Goal: Task Accomplishment & Management: Manage account settings

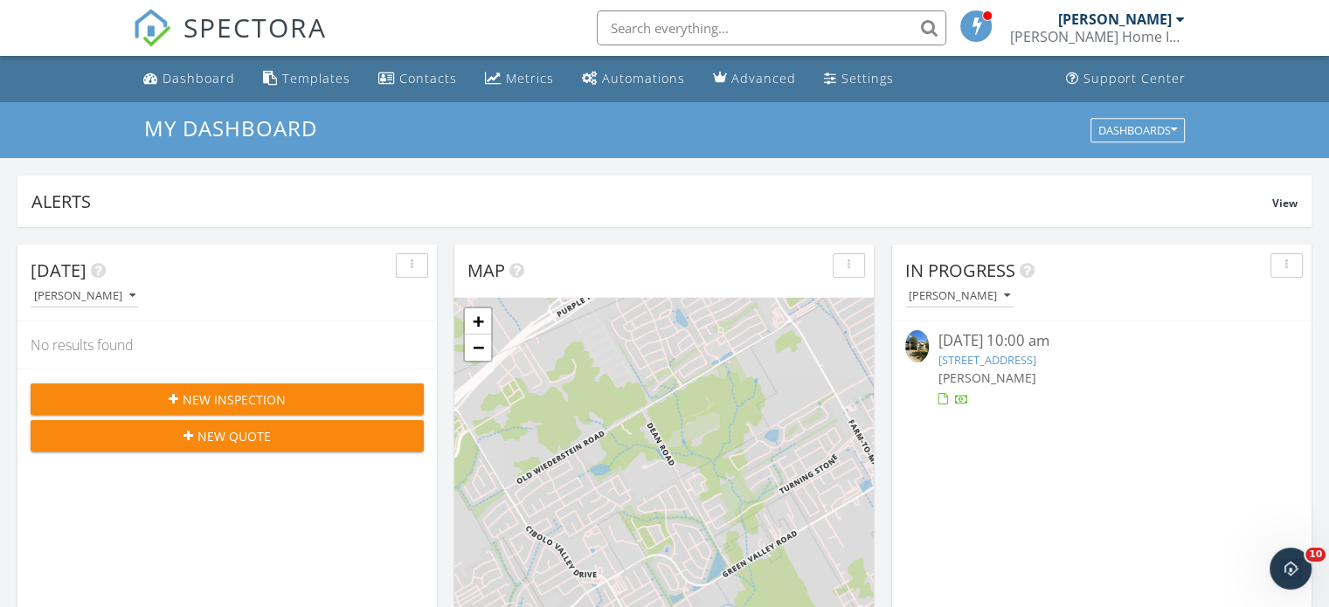
click at [1024, 357] on link "[STREET_ADDRESS]" at bounding box center [987, 360] width 98 height 16
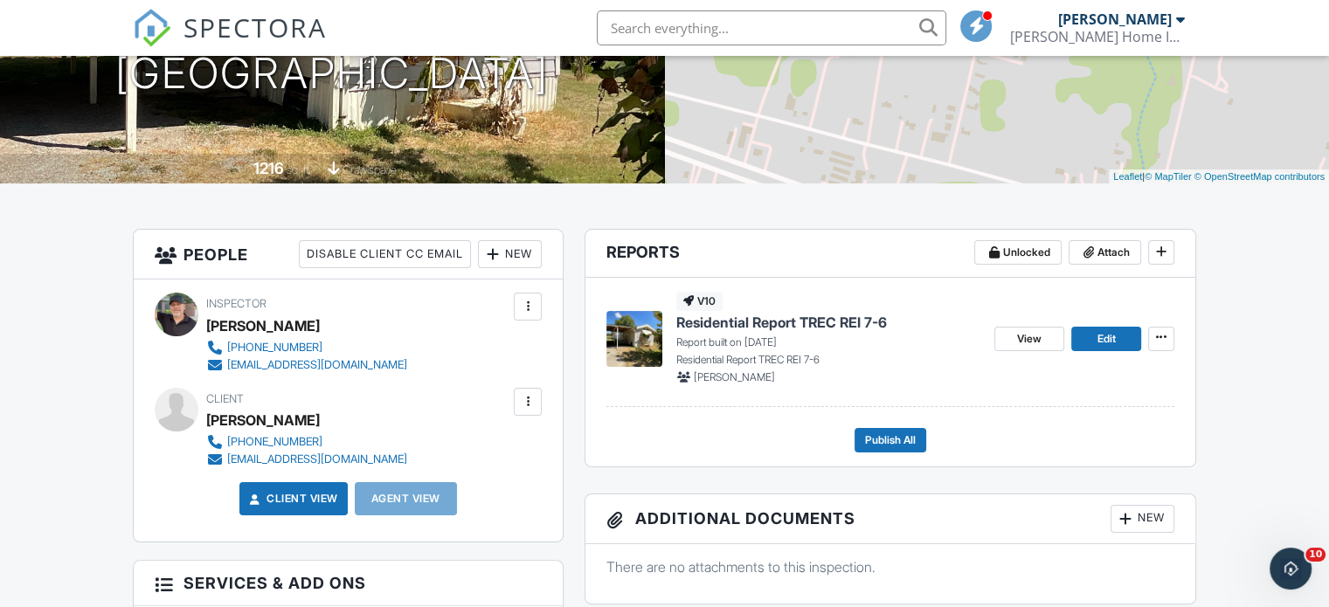
scroll to position [283, 0]
click at [755, 318] on span "Residential Report TREC REI 7-6" at bounding box center [781, 322] width 211 height 19
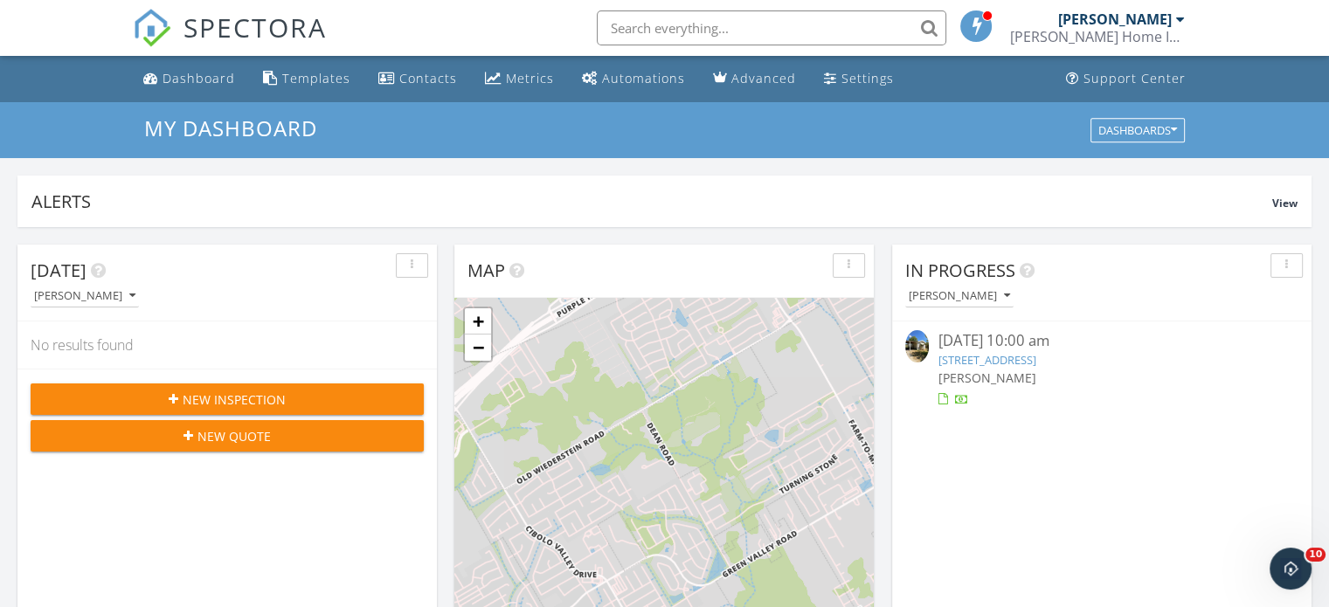
click at [1016, 357] on link "[STREET_ADDRESS]" at bounding box center [987, 360] width 98 height 16
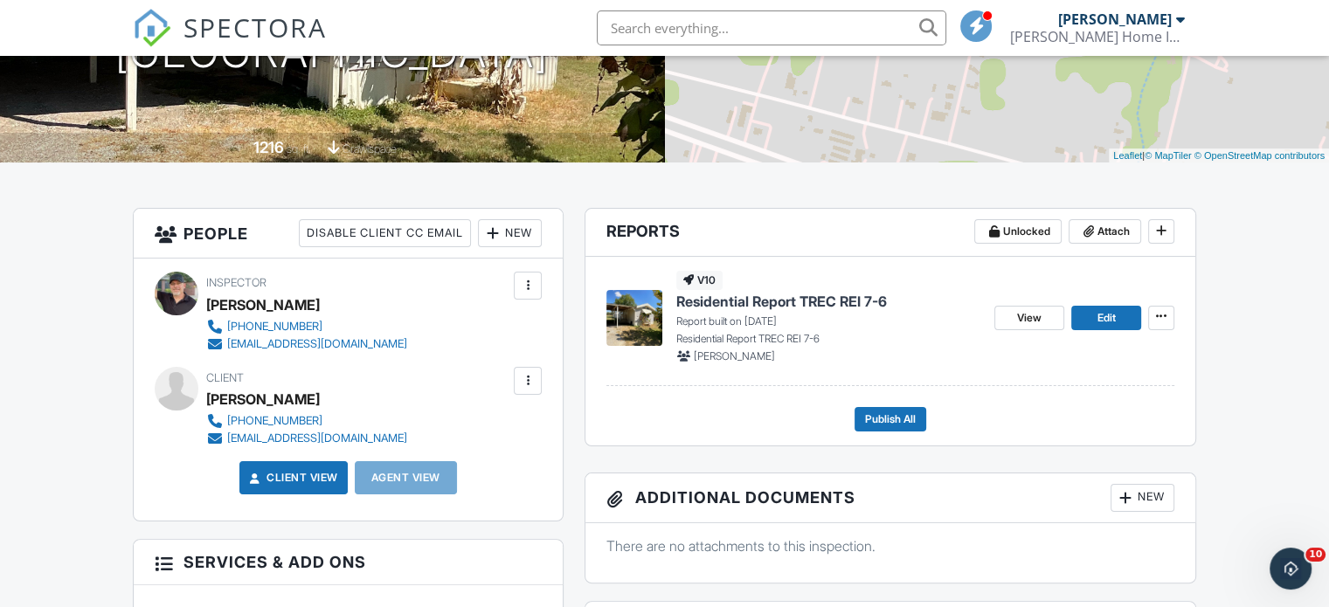
scroll to position [304, 0]
drag, startPoint x: 682, startPoint y: 450, endPoint x: 536, endPoint y: 422, distance: 148.6
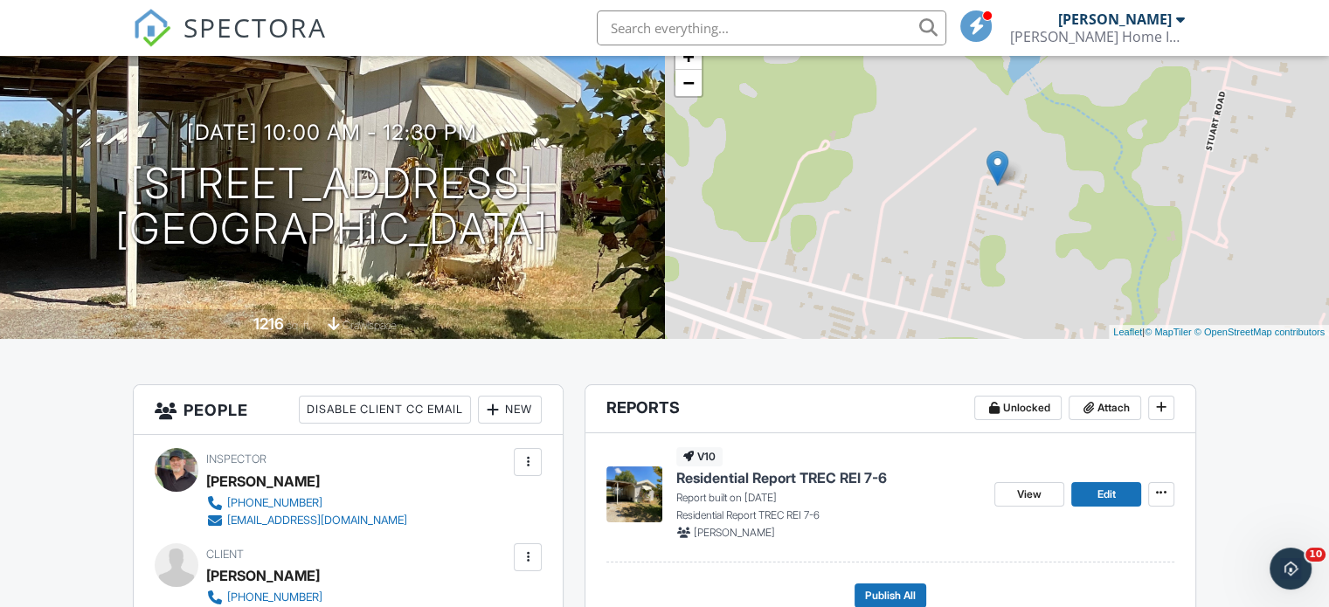
scroll to position [328, 0]
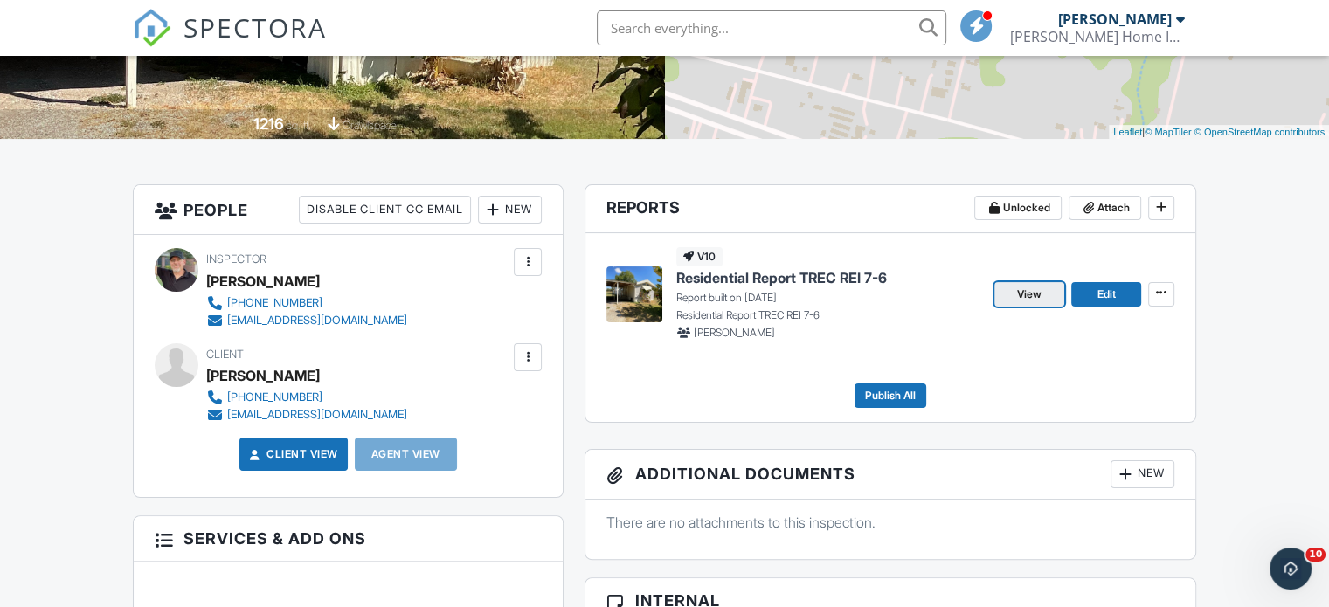
click at [1011, 295] on link "View" at bounding box center [1030, 294] width 70 height 24
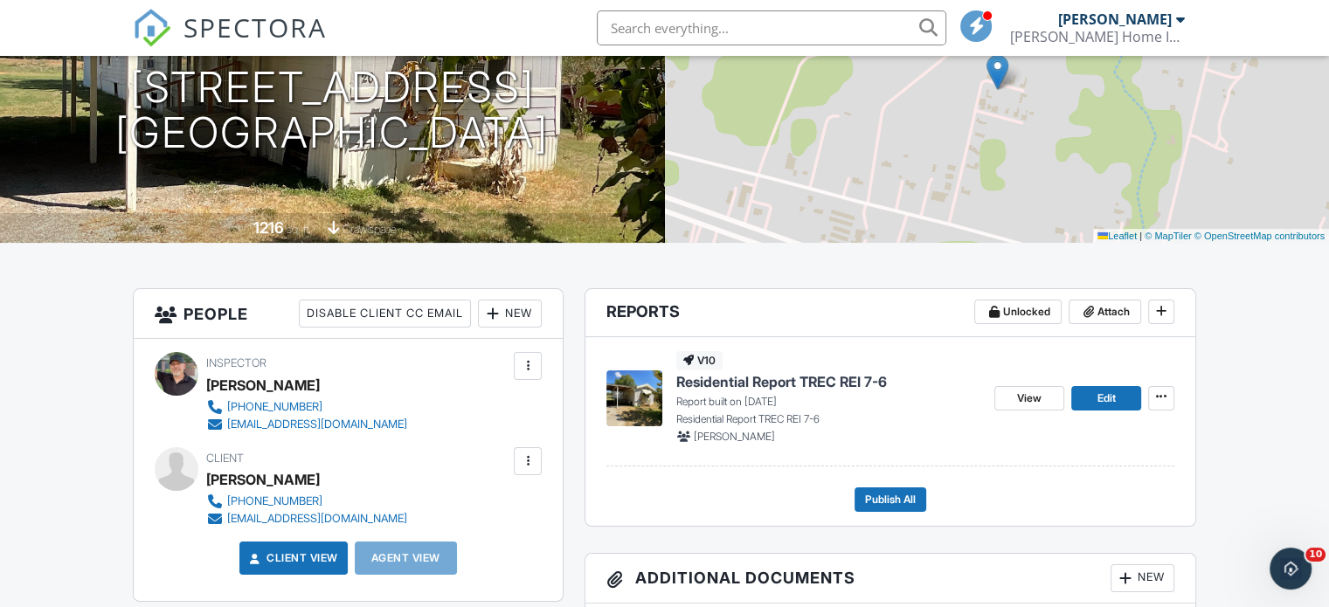
scroll to position [220, 0]
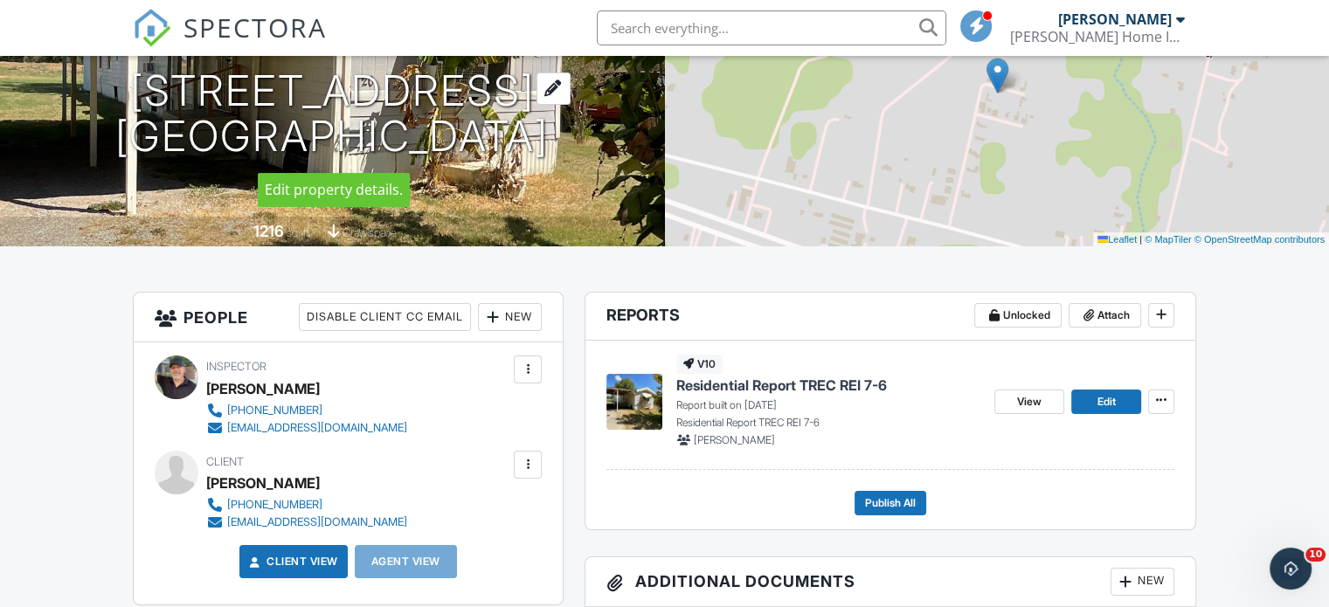
click at [500, 107] on h1 "9831 Highway 106 Loop 20 San Antonio, TX 78263" at bounding box center [331, 114] width 433 height 93
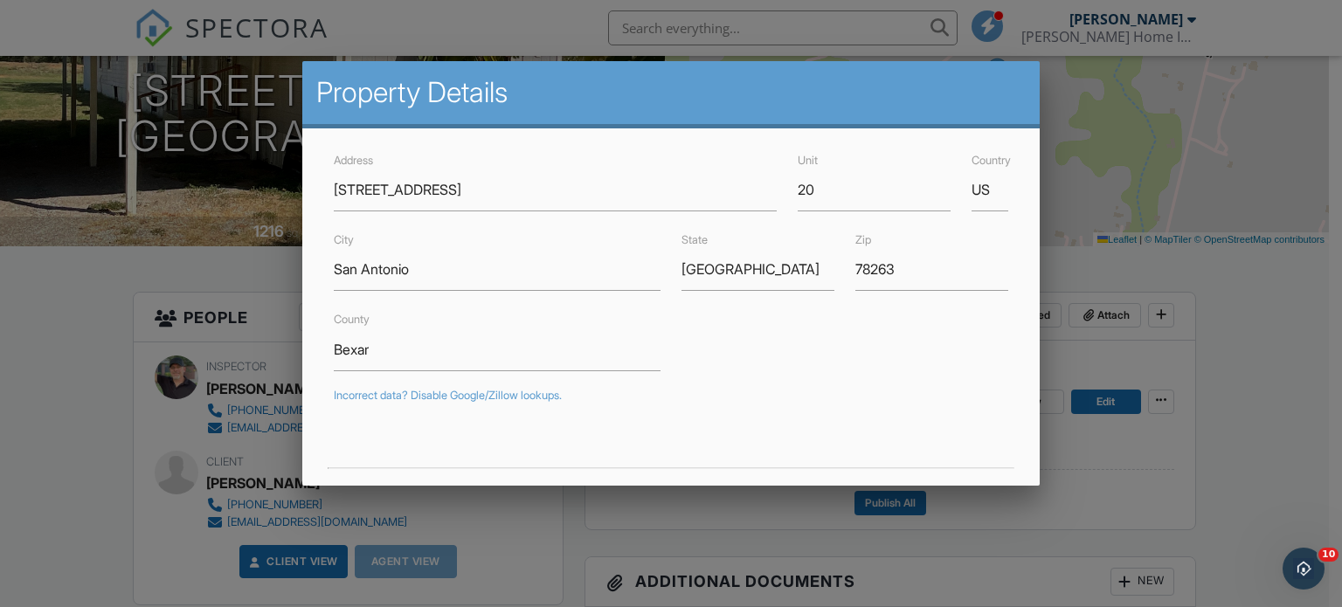
click at [1233, 475] on div at bounding box center [671, 292] width 1342 height 759
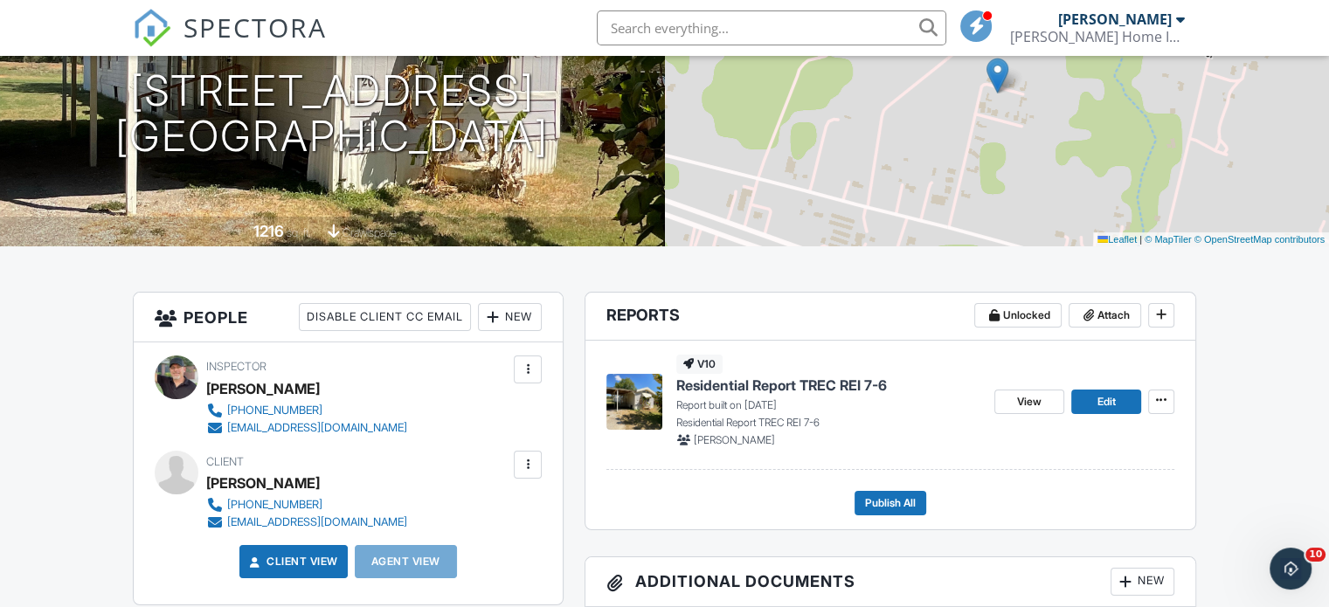
drag, startPoint x: 554, startPoint y: 184, endPoint x: 1252, endPoint y: 449, distance: 747.1
click at [888, 501] on span "Publish All" at bounding box center [890, 503] width 51 height 17
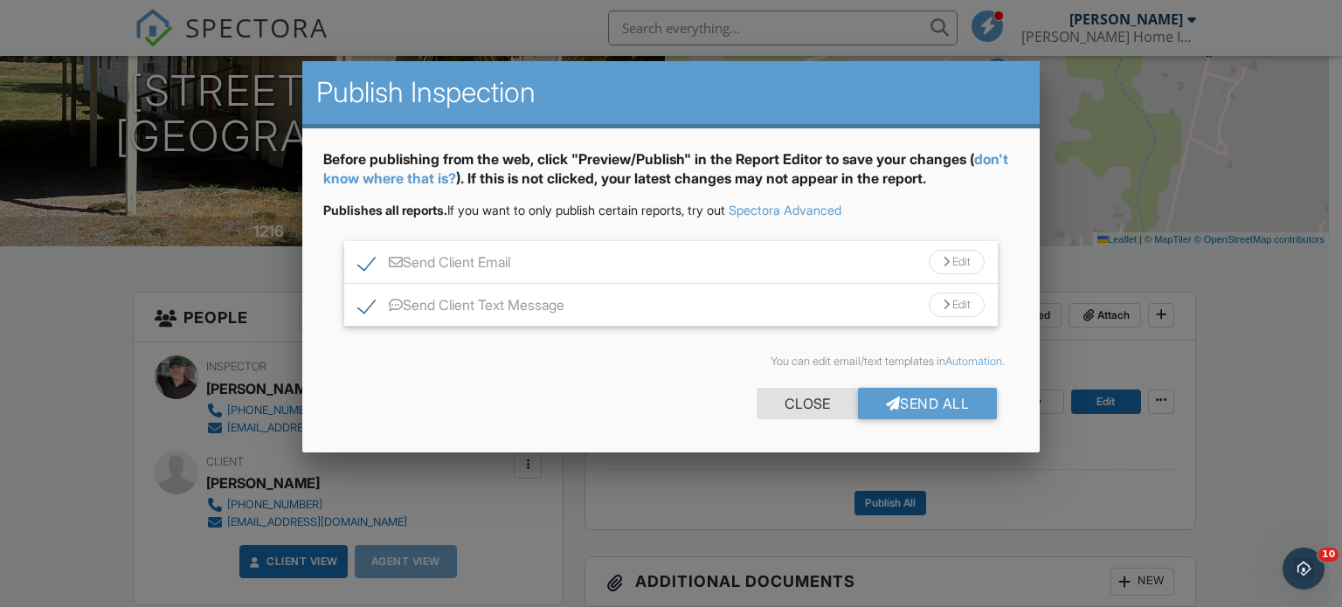
click at [795, 406] on div "Close" at bounding box center [807, 403] width 101 height 31
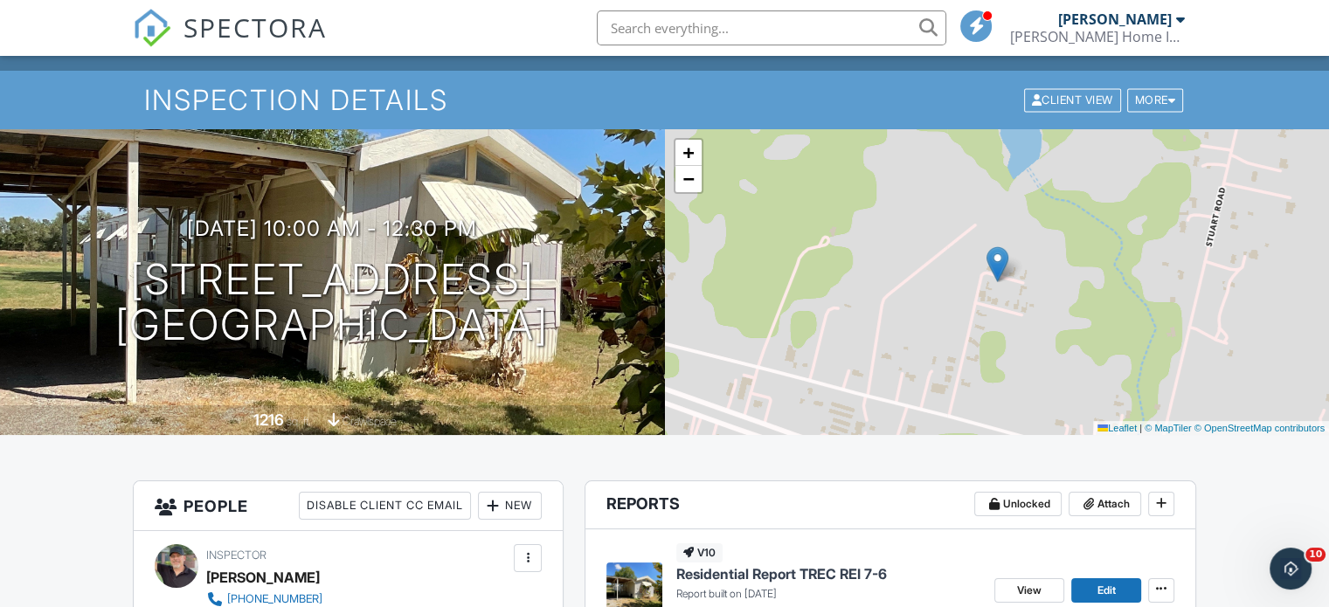
scroll to position [10, 0]
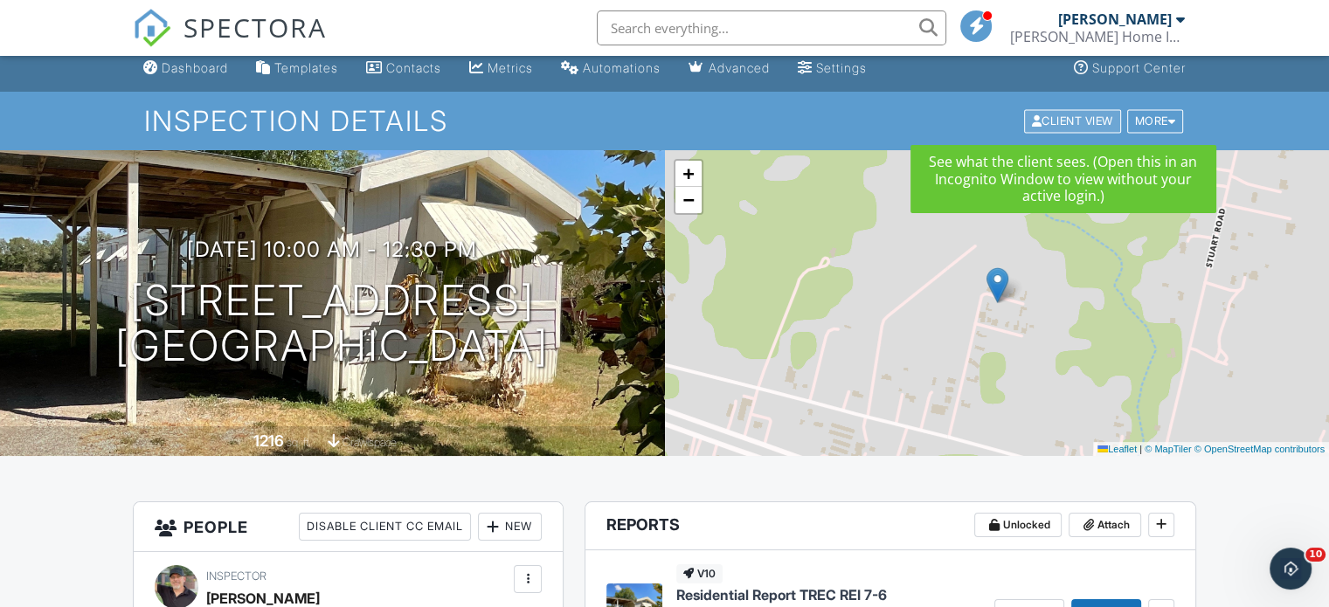
click at [1053, 113] on div "Client View" at bounding box center [1072, 121] width 97 height 24
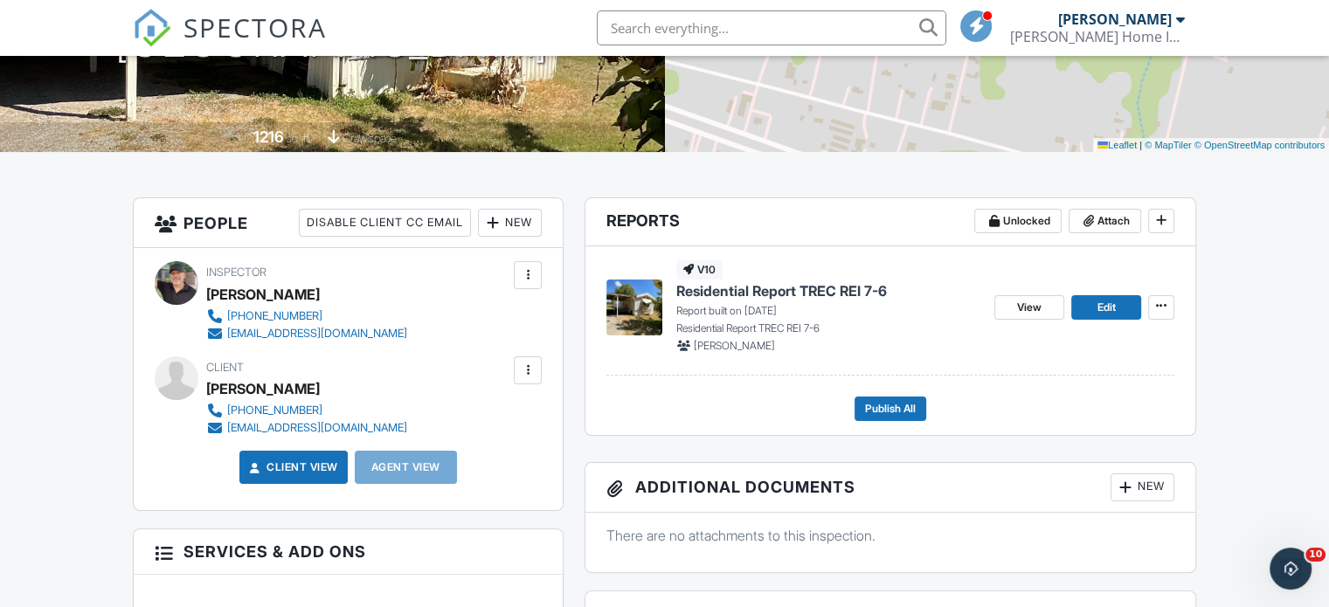
scroll to position [316, 0]
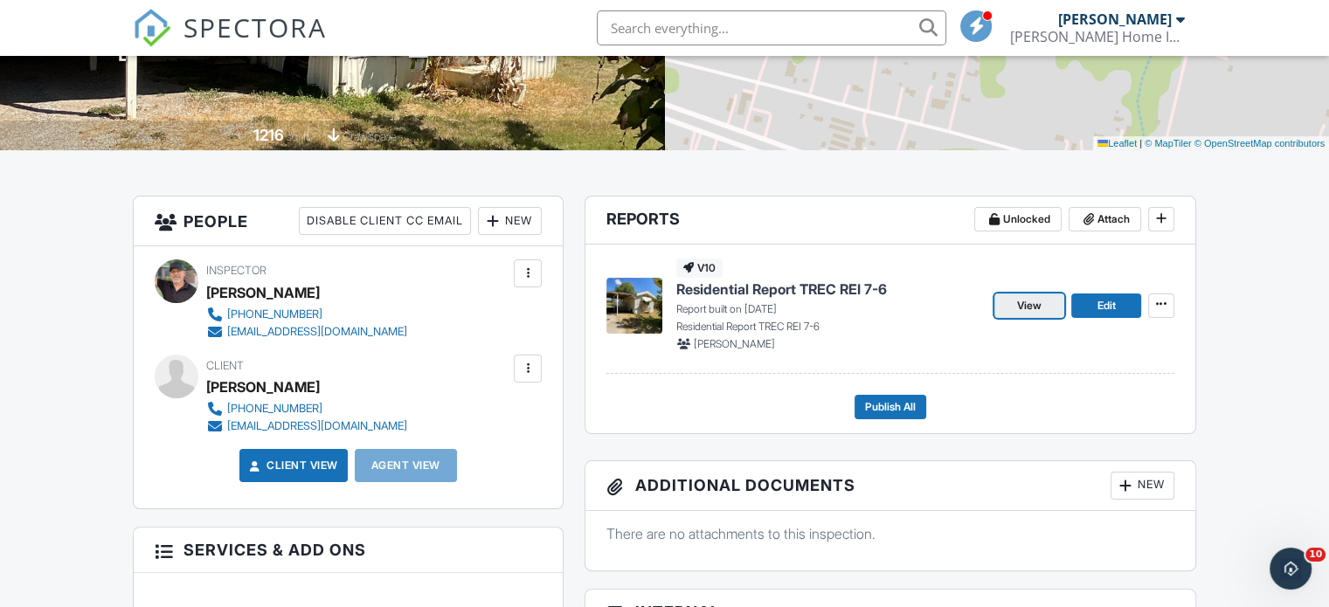
click at [1038, 294] on link "View" at bounding box center [1030, 306] width 70 height 24
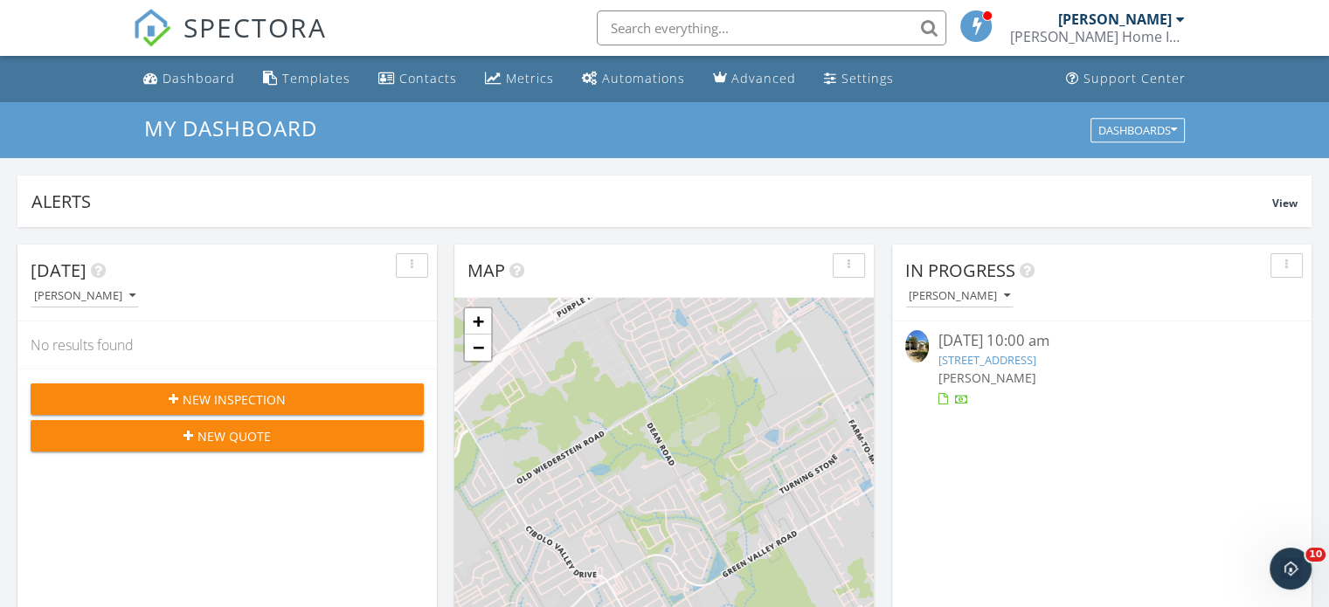
click at [975, 359] on link "9831 Highway 106 Loop 20, San Antonio, TX 78263" at bounding box center [987, 360] width 98 height 16
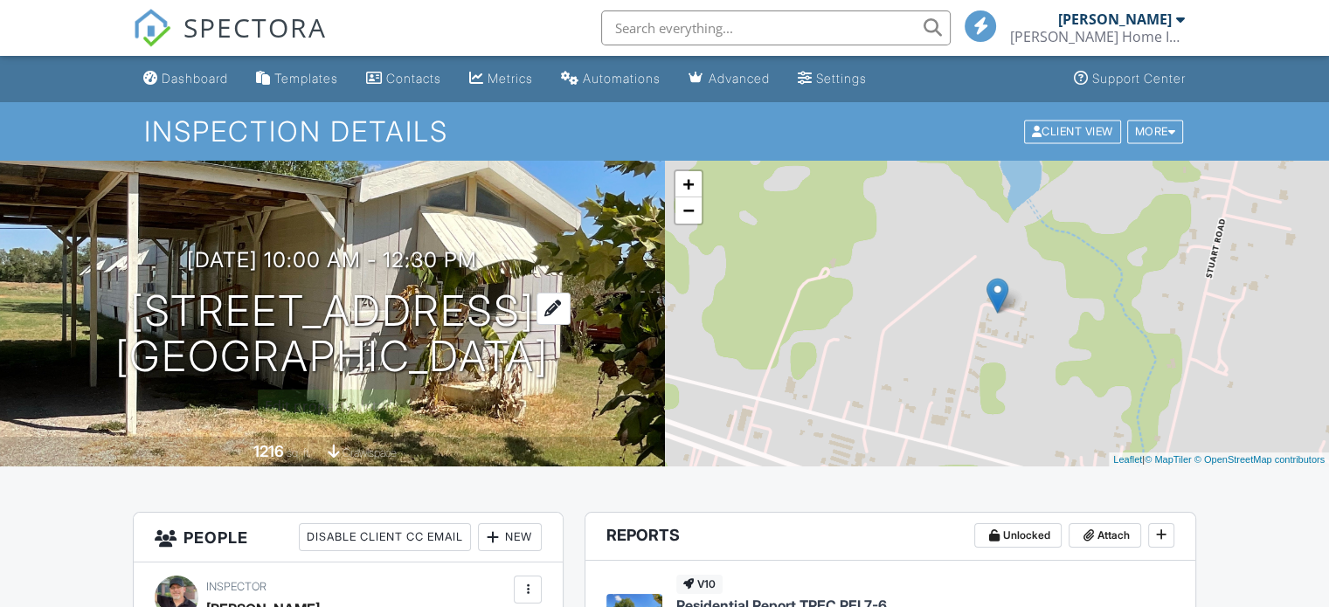
click at [363, 330] on h1 "[STREET_ADDRESS] [GEOGRAPHIC_DATA]" at bounding box center [331, 334] width 433 height 93
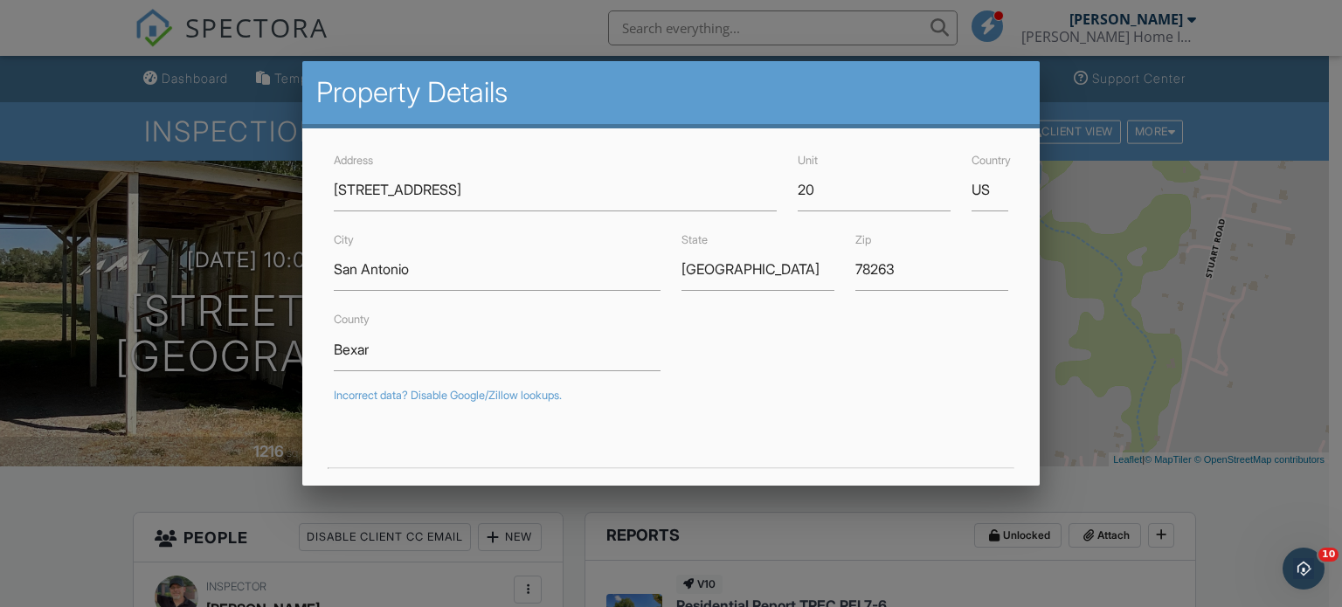
click at [1233, 412] on div at bounding box center [671, 292] width 1342 height 759
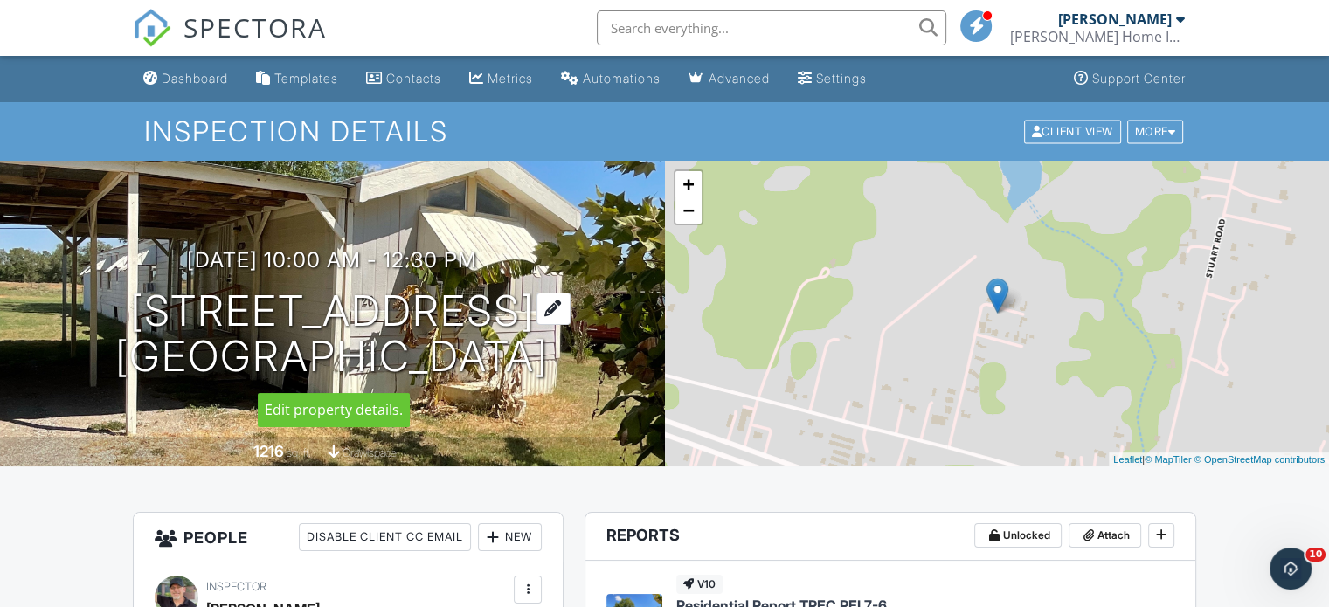
click at [404, 344] on h1 "9831 Highway 106 Loop 20 San Antonio, TX 78263" at bounding box center [331, 334] width 433 height 93
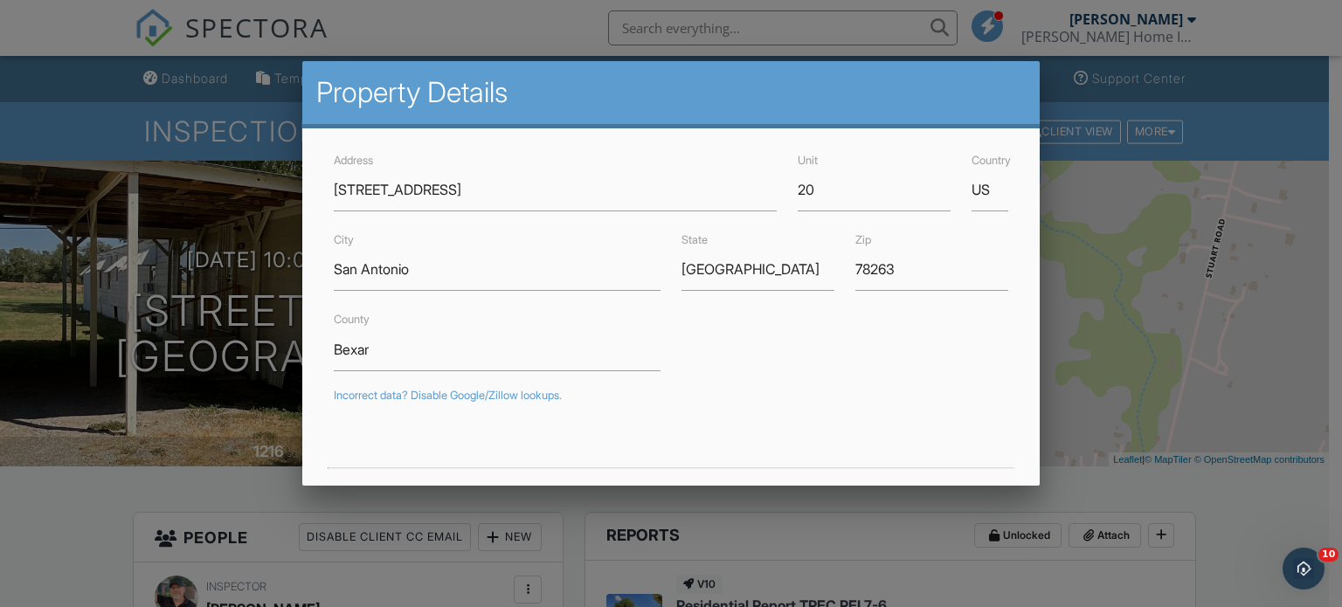
click at [1090, 503] on div at bounding box center [671, 292] width 1342 height 759
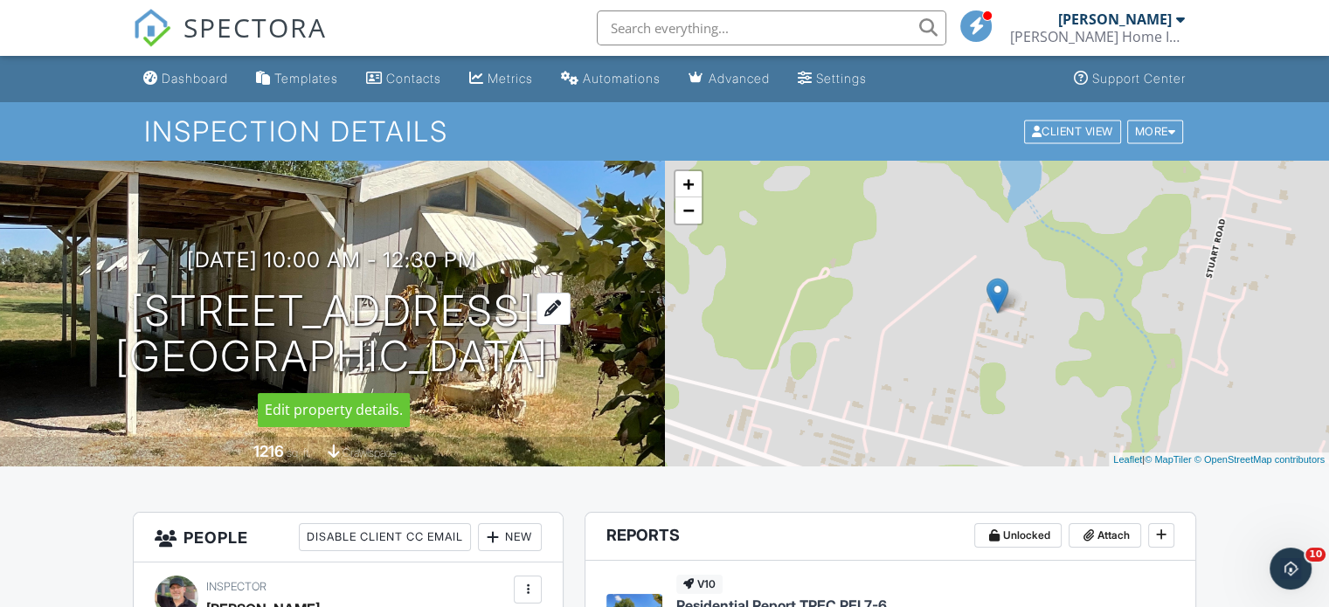
click at [571, 303] on div at bounding box center [554, 309] width 34 height 32
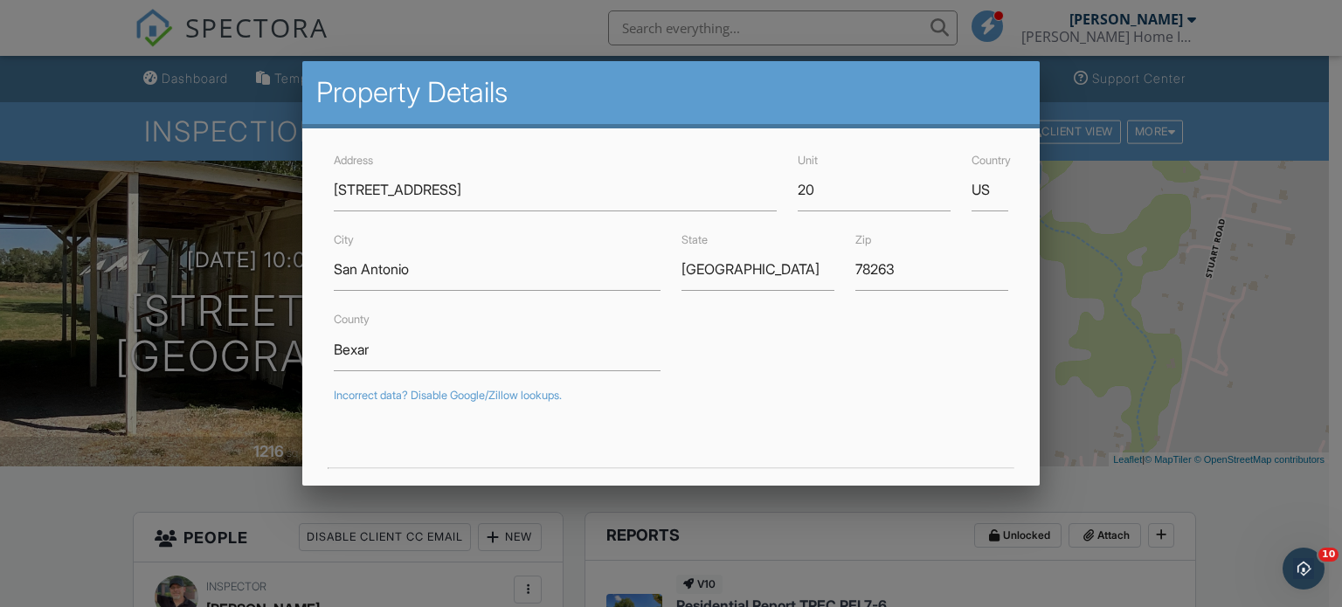
click at [1260, 501] on div at bounding box center [671, 292] width 1342 height 759
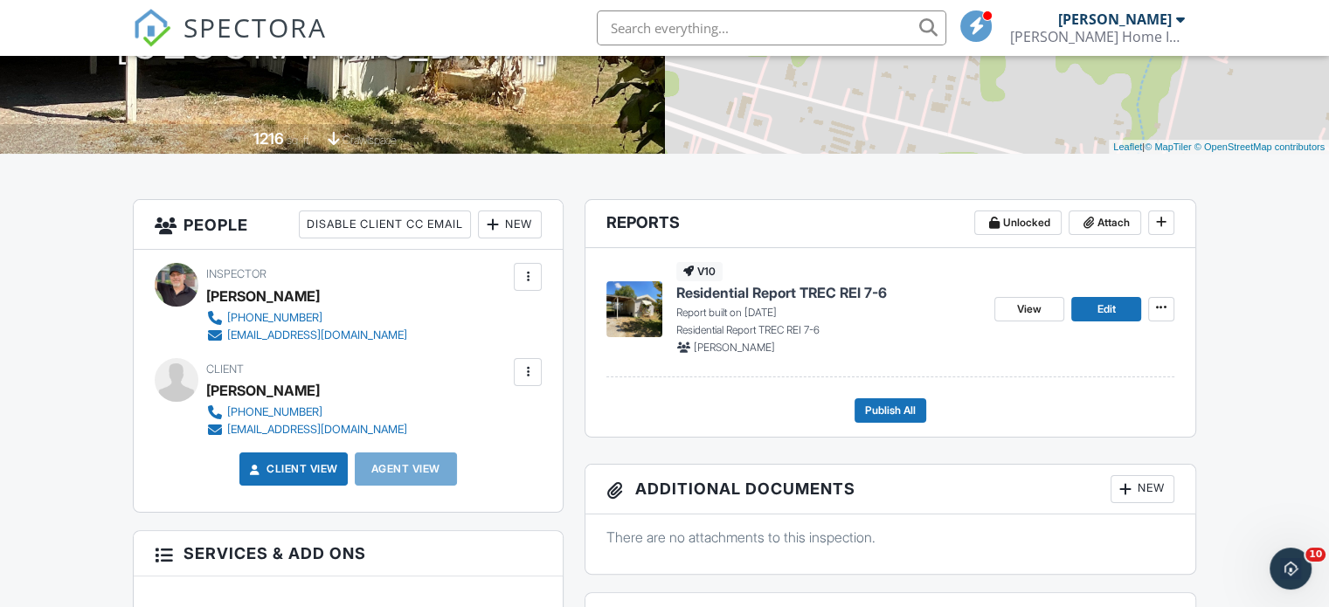
scroll to position [315, 0]
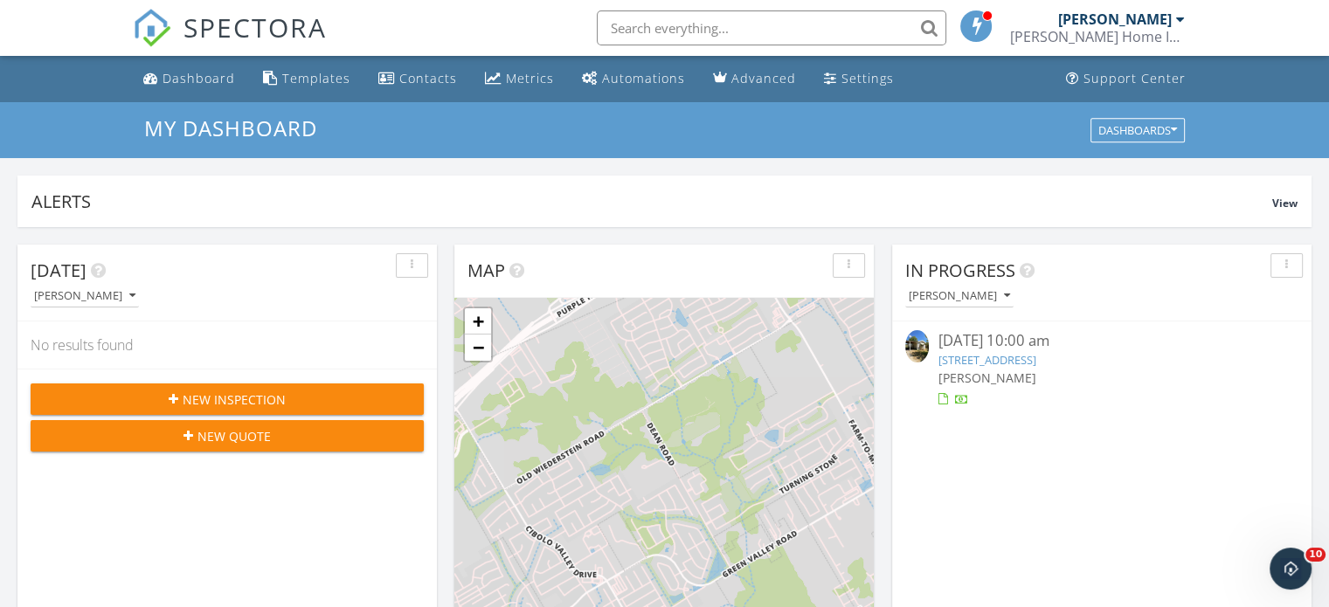
click at [978, 363] on link "9831 Highway 106 Loop 20, San Antonio, TX 78263" at bounding box center [987, 360] width 98 height 16
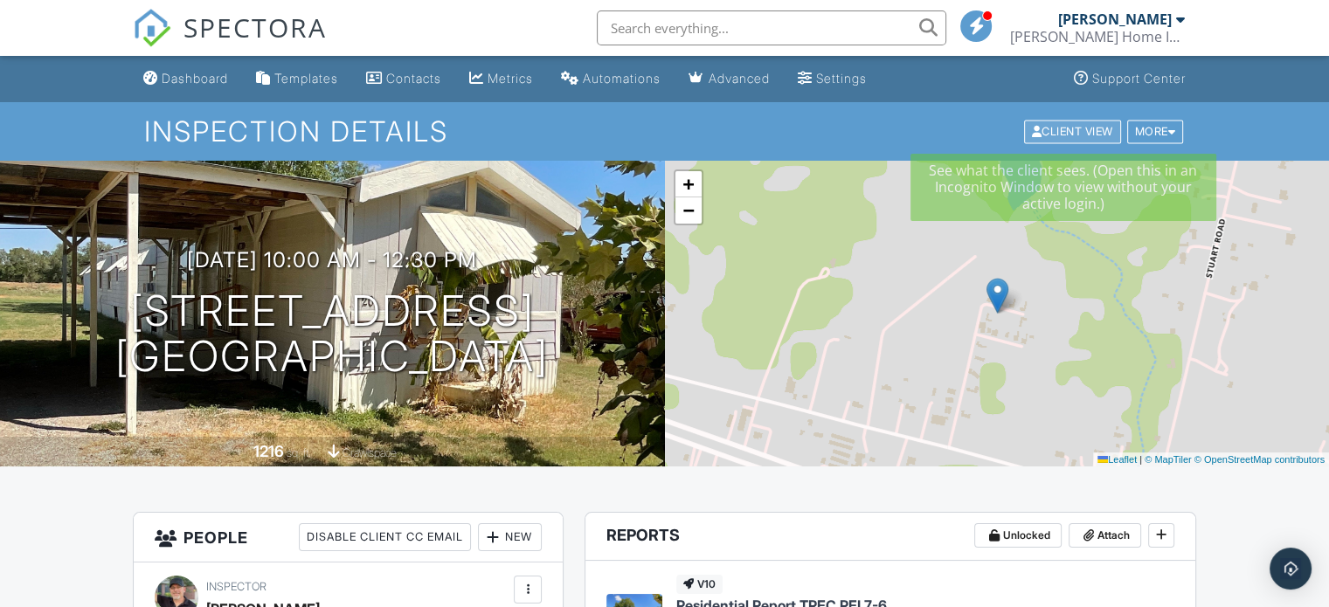
click at [1042, 128] on div "Client View" at bounding box center [1072, 132] width 97 height 24
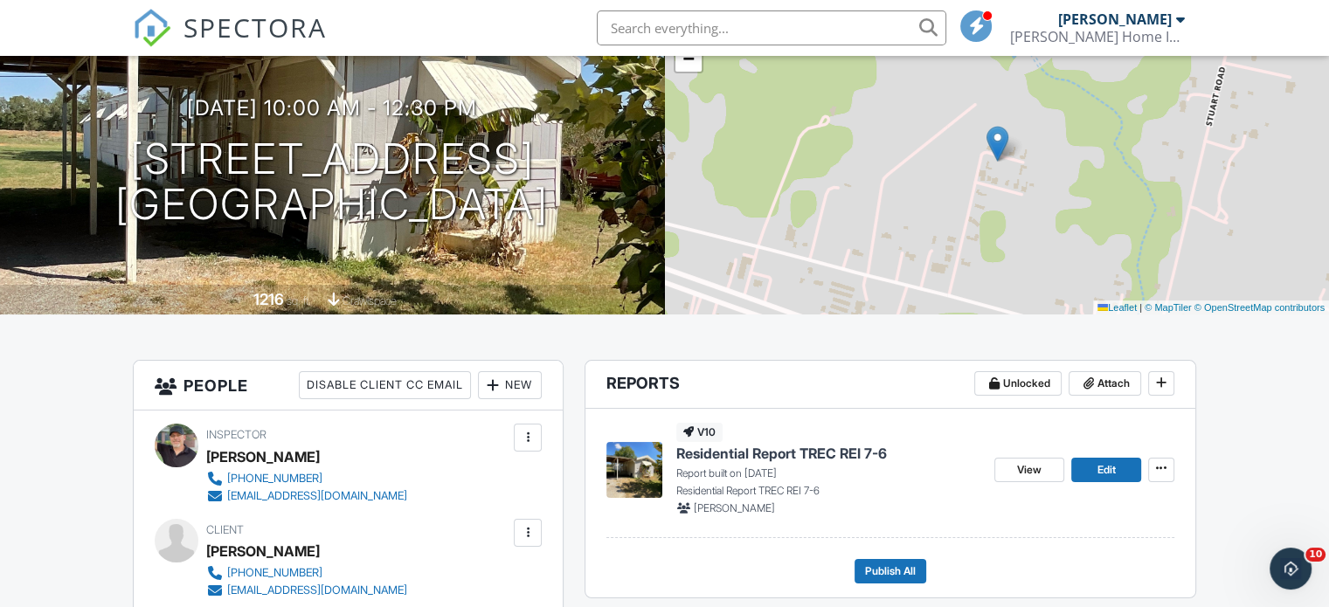
scroll to position [153, 0]
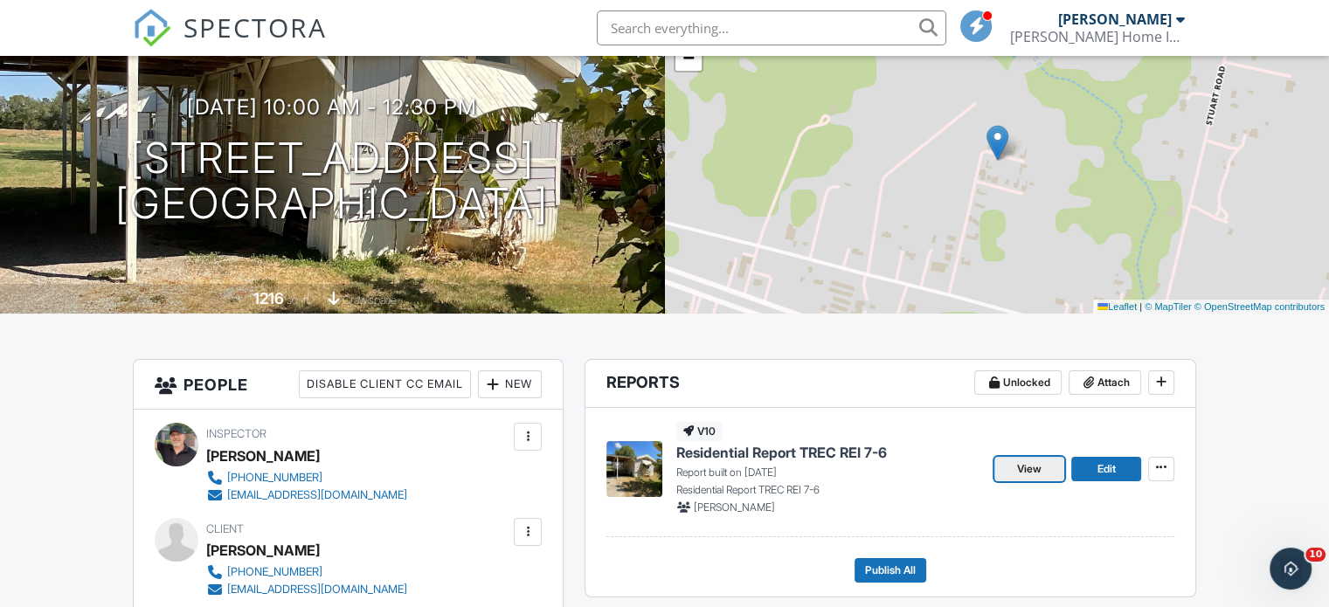
click at [1028, 470] on span "View" at bounding box center [1029, 469] width 24 height 17
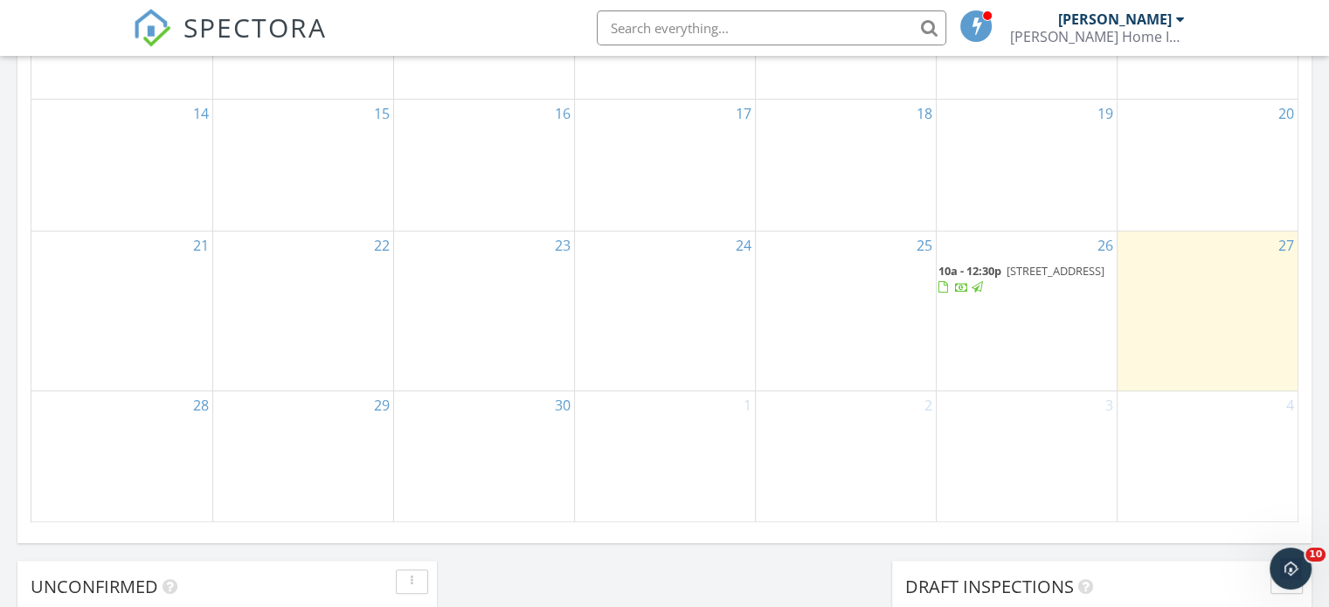
scroll to position [1083, 0]
